Goal: Communication & Community: Connect with others

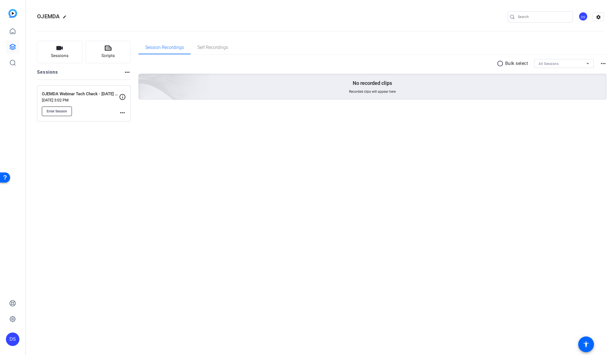
click at [61, 110] on span "Enter Session" at bounding box center [57, 111] width 20 height 4
click at [13, 336] on div "DS" at bounding box center [12, 338] width 13 height 13
click at [64, 333] on mat-icon "logout" at bounding box center [67, 334] width 7 height 7
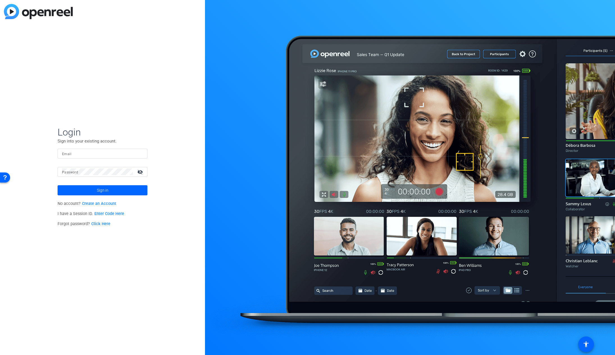
type input "[EMAIL_ADDRESS][DOMAIN_NAME]"
click at [52, 288] on div "Login Sign into your existing account. Email darrellpaulcreative@gmail.com Pass…" at bounding box center [102, 177] width 205 height 355
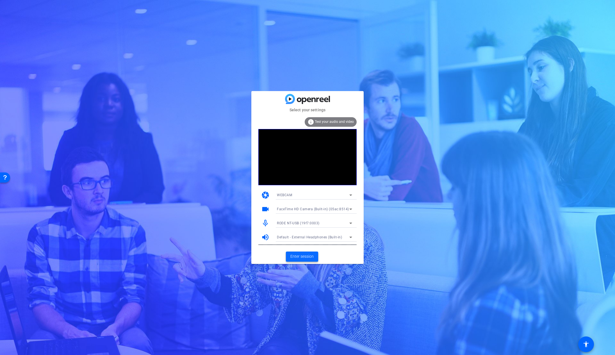
click at [309, 257] on span "Enter session" at bounding box center [301, 256] width 23 height 6
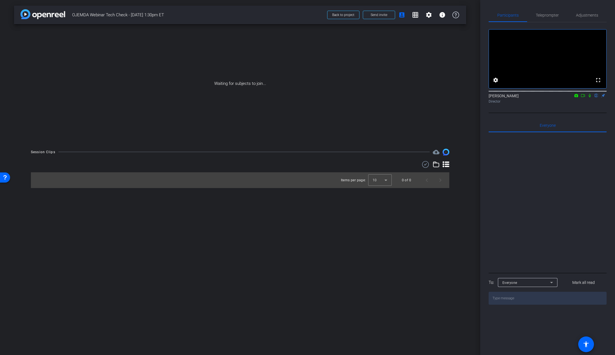
click at [403, 243] on div "arrow_back OJEMDA Webinar Tech Check - [DATE] 1:30pm ET Back to project Send in…" at bounding box center [240, 177] width 480 height 355
click at [385, 16] on span "Send invite" at bounding box center [379, 15] width 17 height 4
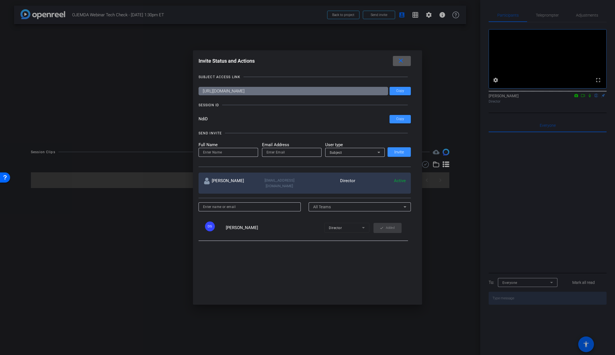
click at [299, 153] on input "email" at bounding box center [291, 152] width 51 height 7
paste input "[EMAIL_ADDRESS][DOMAIN_NAME]"
type input "[EMAIL_ADDRESS][DOMAIN_NAME]"
click at [350, 155] on div "Subject" at bounding box center [354, 152] width 48 height 7
click at [351, 163] on mat-option "Collaborator" at bounding box center [354, 163] width 60 height 9
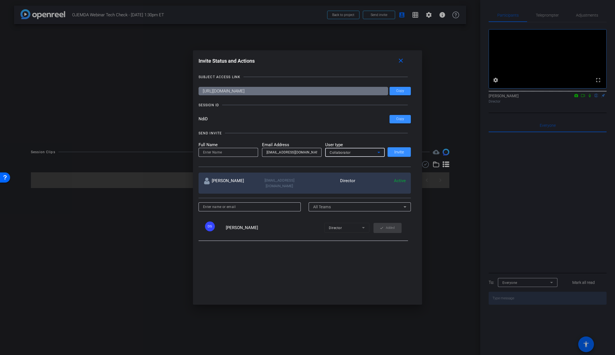
click at [351, 134] on div "SEND INVITE" at bounding box center [305, 133] width 213 height 6
click at [227, 152] on input at bounding box center [228, 152] width 51 height 7
paste input "[PERSON_NAME]"
type input "[PERSON_NAME]"
click at [275, 118] on input "NdiD" at bounding box center [294, 119] width 191 height 8
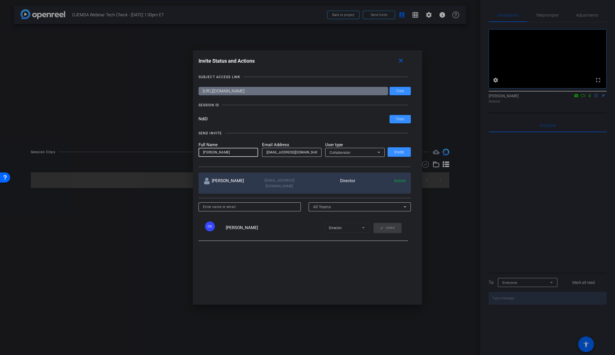
click at [203, 152] on input "[PERSON_NAME]" at bounding box center [228, 152] width 51 height 7
click at [272, 117] on input "NdiD" at bounding box center [294, 119] width 191 height 8
click at [383, 108] on div "SUBJECT ACCESS LINK [URL][DOMAIN_NAME] Copy SESSION ID NdiD Copy SEND INVITE Fu…" at bounding box center [308, 184] width 218 height 231
click at [395, 151] on span "Invite" at bounding box center [399, 152] width 10 height 4
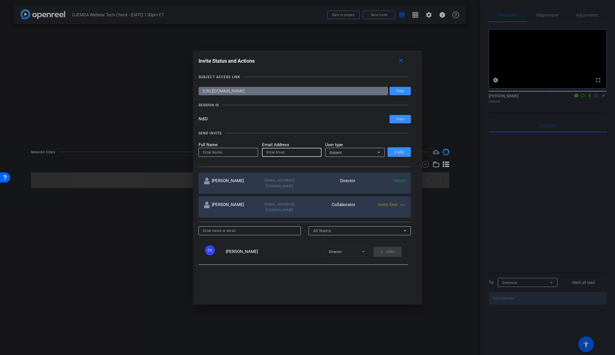
click at [295, 153] on input "email" at bounding box center [291, 152] width 51 height 7
paste input "[EMAIL_ADDRESS][DOMAIN_NAME]"
type input "[EMAIL_ADDRESS][DOMAIN_NAME]"
click at [327, 152] on div "Subject" at bounding box center [355, 152] width 60 height 9
click at [336, 162] on span "Collaborator" at bounding box center [338, 163] width 20 height 7
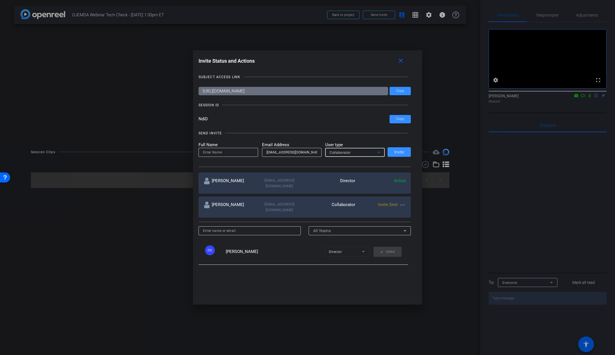
click at [227, 153] on input at bounding box center [228, 152] width 51 height 7
paste input "[PERSON_NAME]"
type input "[PERSON_NAME]"
click at [263, 117] on input "NdiD" at bounding box center [294, 119] width 191 height 8
click at [387, 142] on div "Full Name [PERSON_NAME] Email Address [EMAIL_ADDRESS][DOMAIN_NAME] User type Co…" at bounding box center [305, 149] width 213 height 15
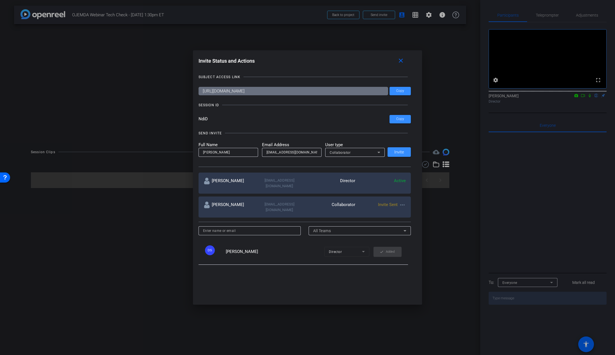
click at [325, 134] on div "SEND INVITE" at bounding box center [305, 133] width 213 height 6
click at [394, 151] on span "Invite" at bounding box center [399, 152] width 10 height 4
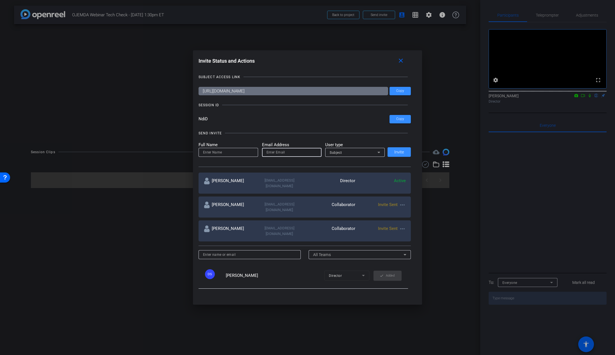
click at [301, 152] on input "email" at bounding box center [291, 152] width 51 height 7
paste input "[PERSON_NAME][EMAIL_ADDRESS][DOMAIN_NAME]"
type input "[PERSON_NAME][EMAIL_ADDRESS][DOMAIN_NAME]"
click at [345, 152] on div "Subject" at bounding box center [354, 152] width 48 height 7
click at [345, 161] on span "Collaborator" at bounding box center [338, 163] width 20 height 7
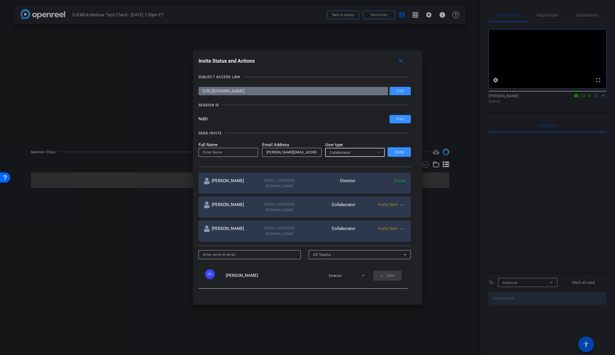
click at [234, 152] on input at bounding box center [228, 152] width 51 height 7
paste input "[PERSON_NAME]"
type input "[PERSON_NAME]"
click at [260, 128] on div "SEND INVITE Full Name [PERSON_NAME] Email Address [EMAIL_ADDRESS][DOMAIN_NAME] …" at bounding box center [305, 146] width 213 height 42
click at [401, 152] on span "Invite" at bounding box center [399, 152] width 10 height 4
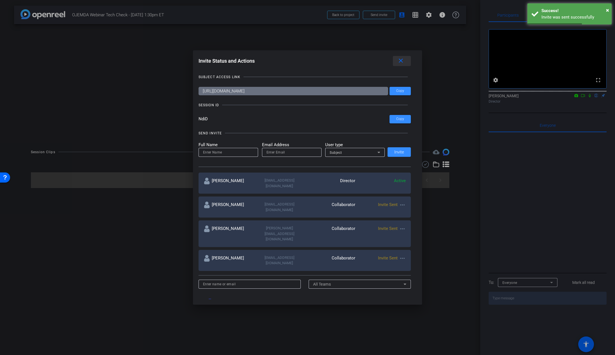
click at [404, 63] on mat-icon "close" at bounding box center [400, 60] width 7 height 7
